Goal: Task Accomplishment & Management: Manage account settings

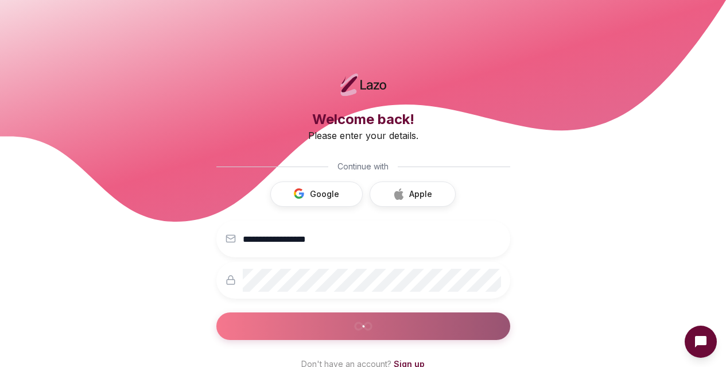
scroll to position [95, 0]
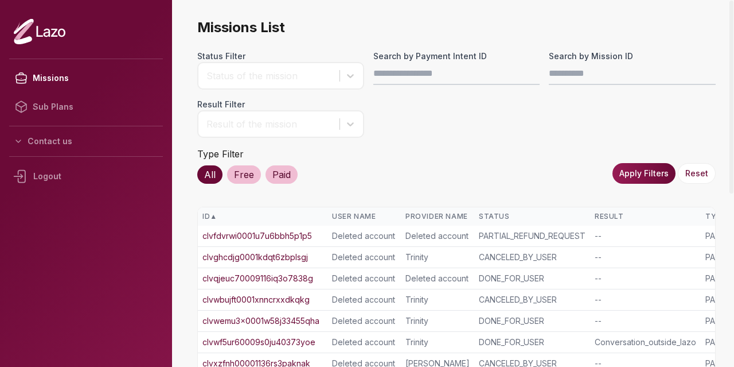
click at [258, 235] on link "clvfdvrwi0001u7u6bbh5p1p5" at bounding box center [258, 235] width 110 height 11
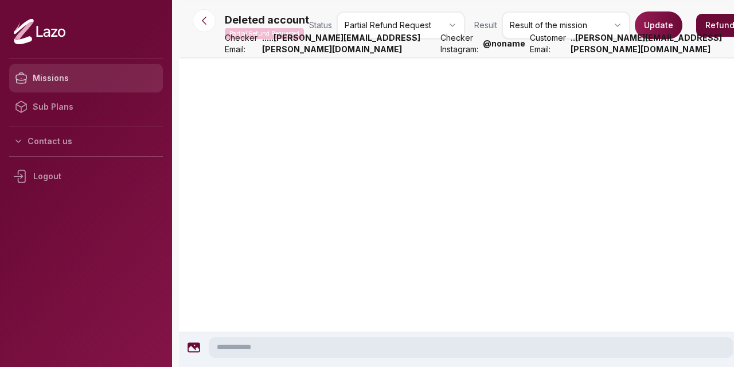
click at [66, 76] on link "Missions" at bounding box center [86, 78] width 154 height 29
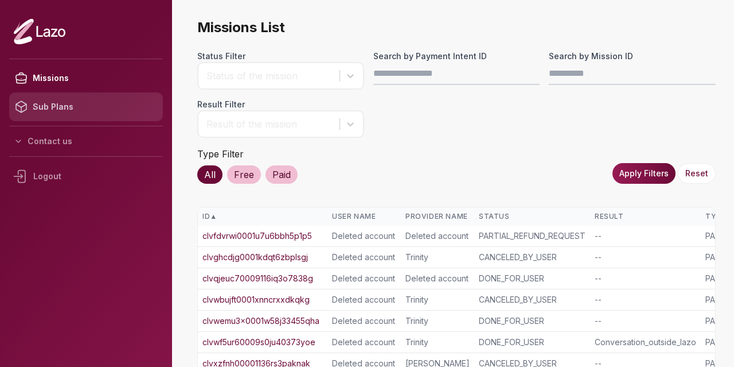
click at [59, 106] on link "Sub Plans" at bounding box center [86, 106] width 154 height 29
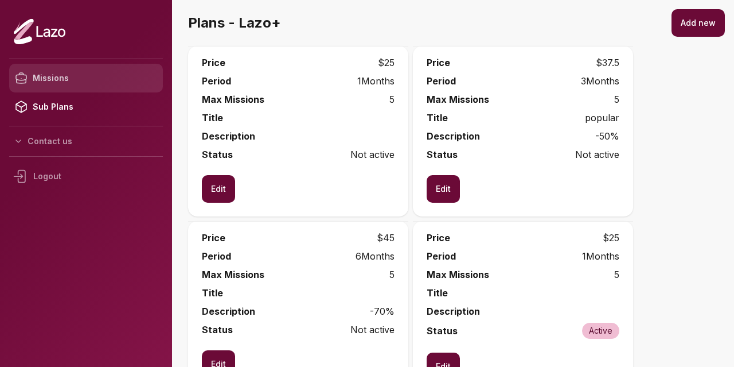
click at [63, 72] on link "Missions" at bounding box center [86, 78] width 154 height 29
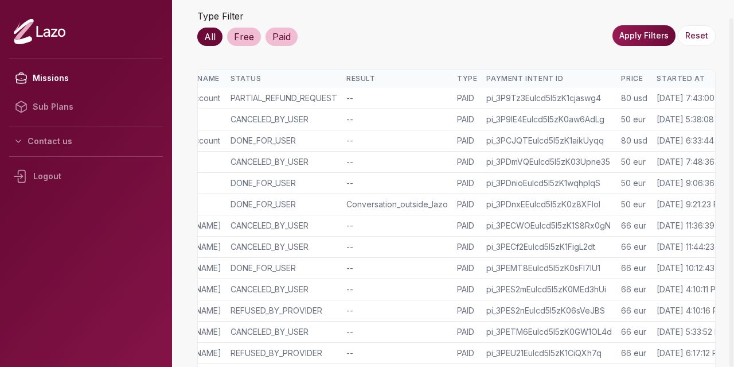
scroll to position [0, 284]
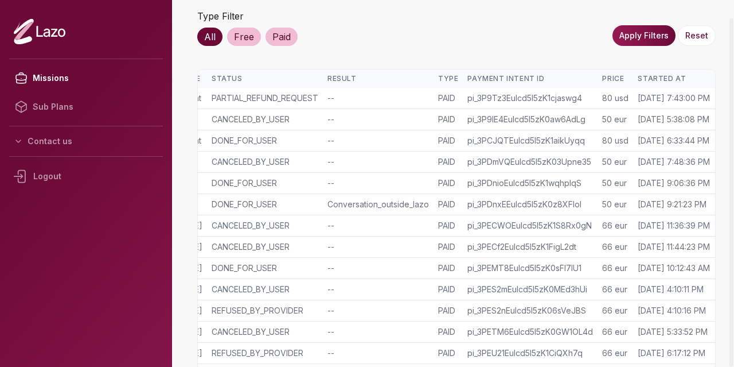
click at [654, 77] on div "Started At" at bounding box center [674, 78] width 73 height 9
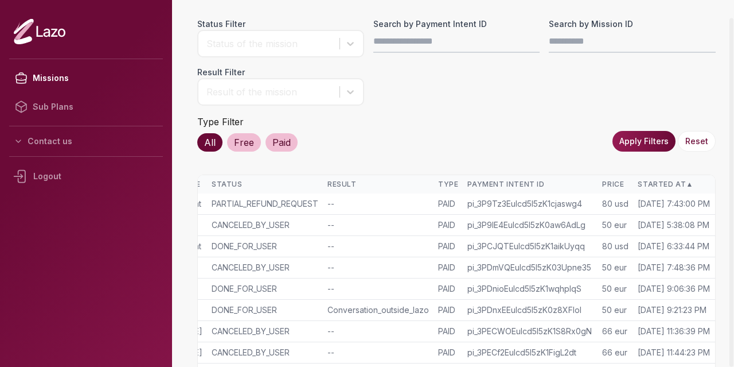
click at [649, 180] on div "Started At ▲" at bounding box center [674, 184] width 73 height 9
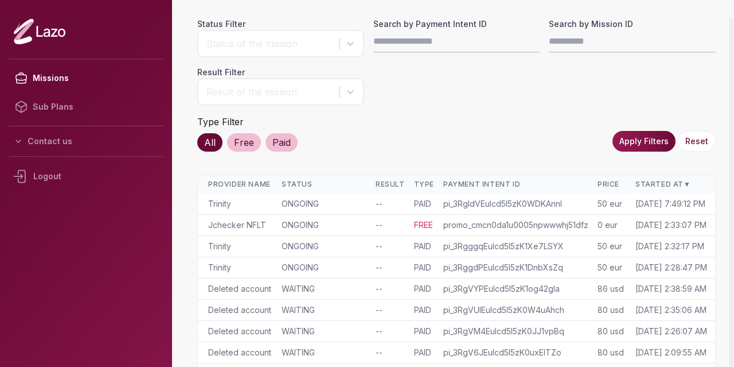
scroll to position [0, 0]
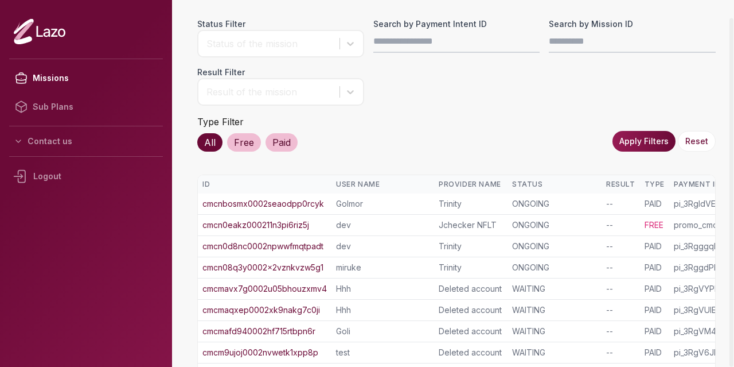
click at [275, 208] on link "cmcnbosmx0002seaodpp0rcyk" at bounding box center [264, 203] width 122 height 11
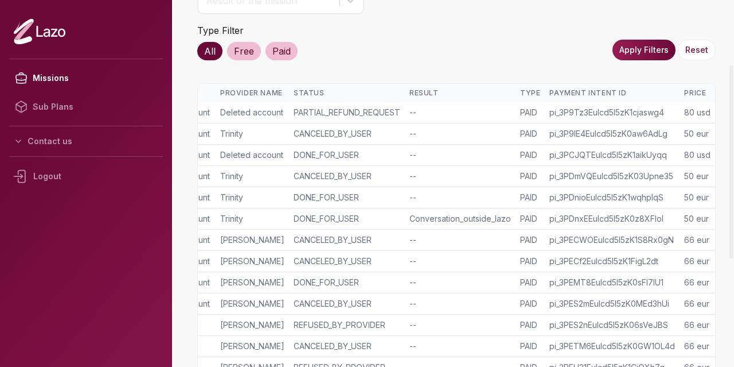
scroll to position [0, 284]
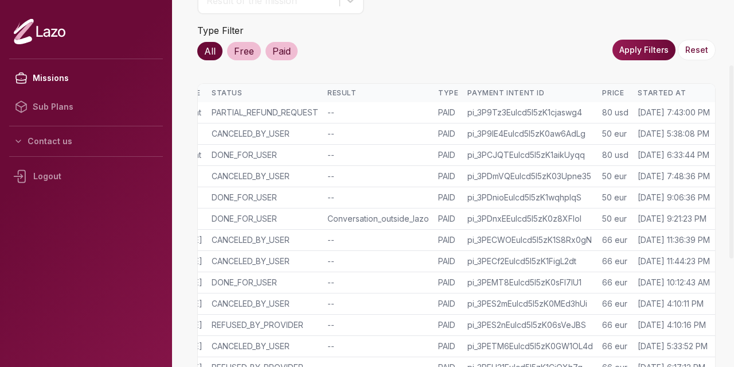
click at [650, 88] on div "Started At" at bounding box center [674, 92] width 73 height 9
click at [650, 88] on div "Started At ▲" at bounding box center [674, 92] width 73 height 9
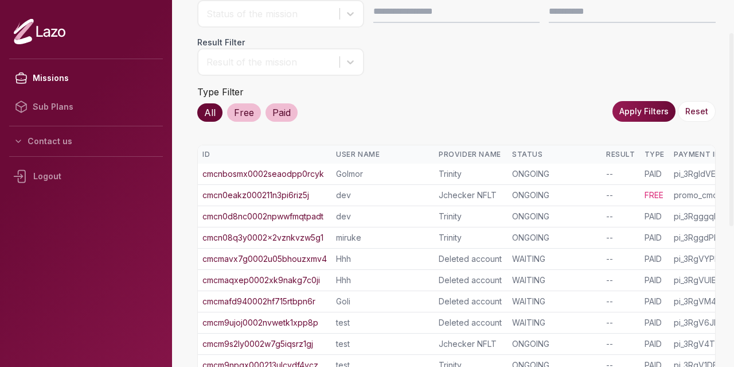
scroll to position [62, 0]
click at [32, 170] on icon at bounding box center [23, 176] width 21 height 21
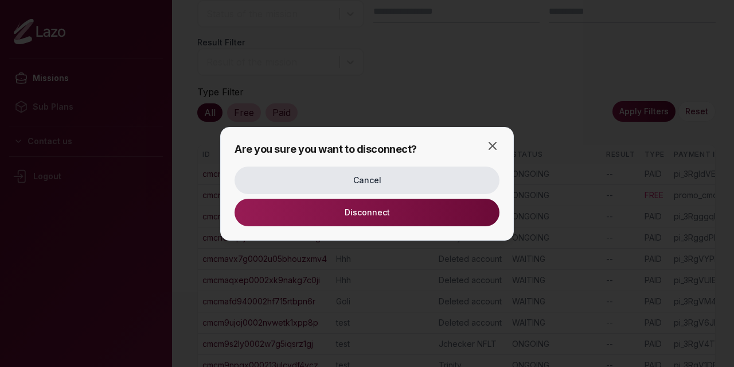
click at [327, 225] on button "Disconnect" at bounding box center [367, 213] width 265 height 28
